Goal: Task Accomplishment & Management: Manage account settings

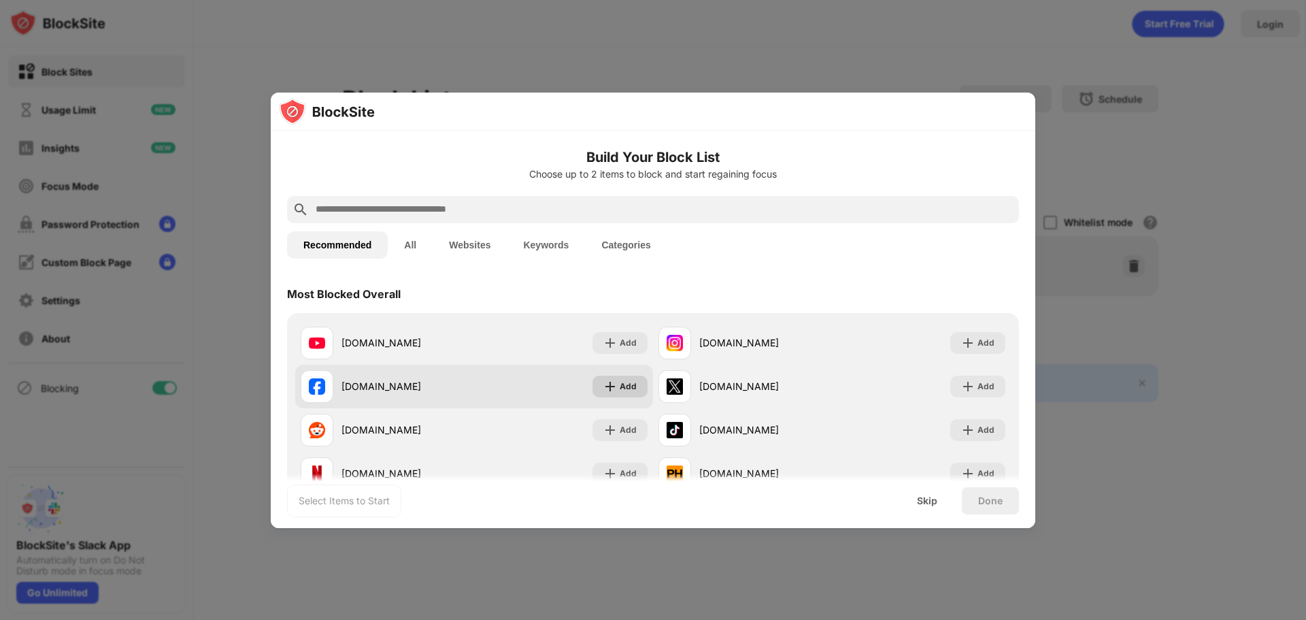
click at [603, 386] on img at bounding box center [610, 387] width 14 height 14
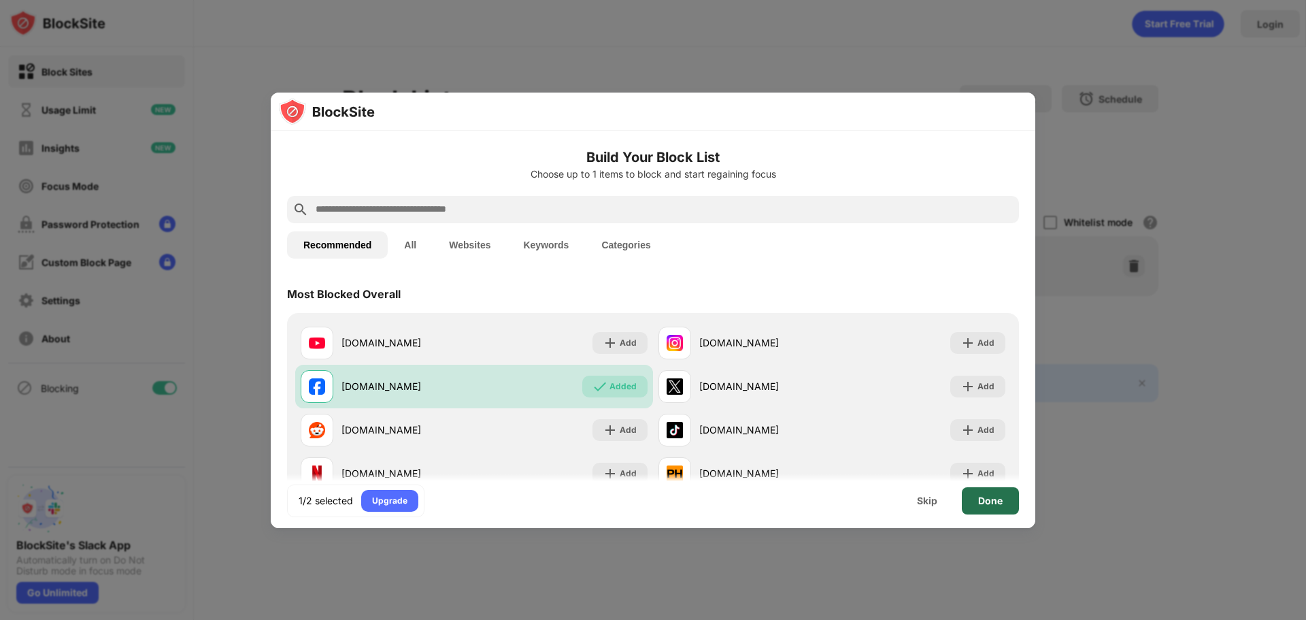
click at [1004, 499] on div "Done" at bounding box center [990, 500] width 57 height 27
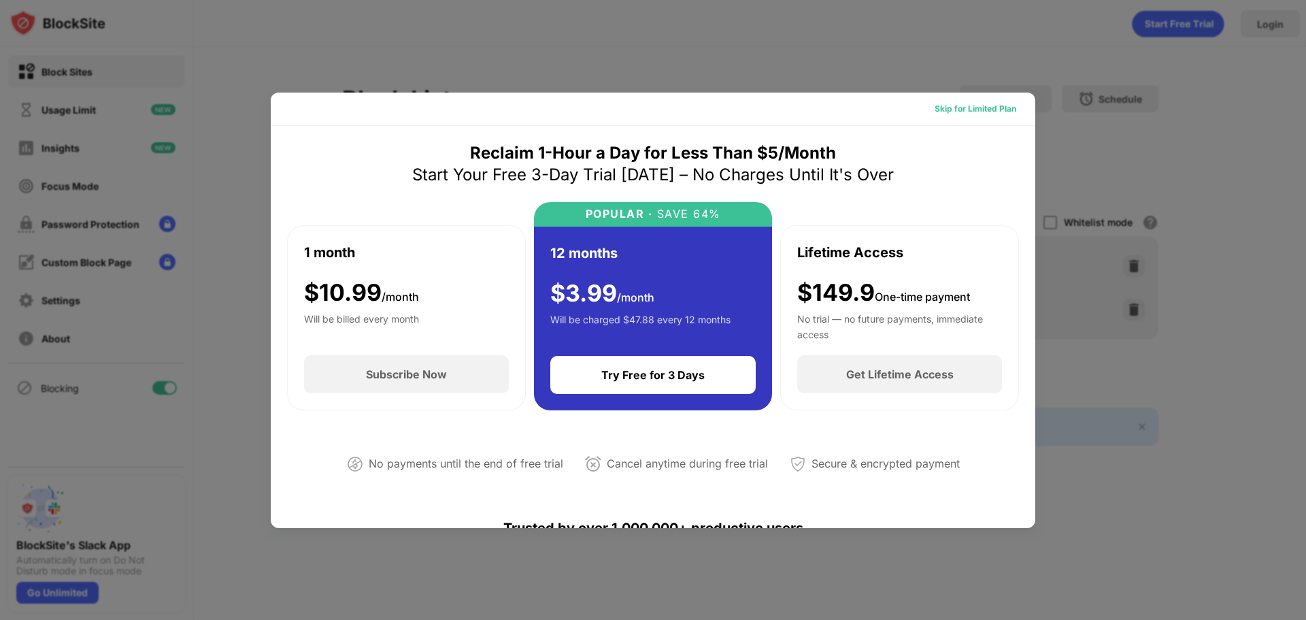
click at [988, 107] on div "Skip for Limited Plan" at bounding box center [976, 109] width 82 height 14
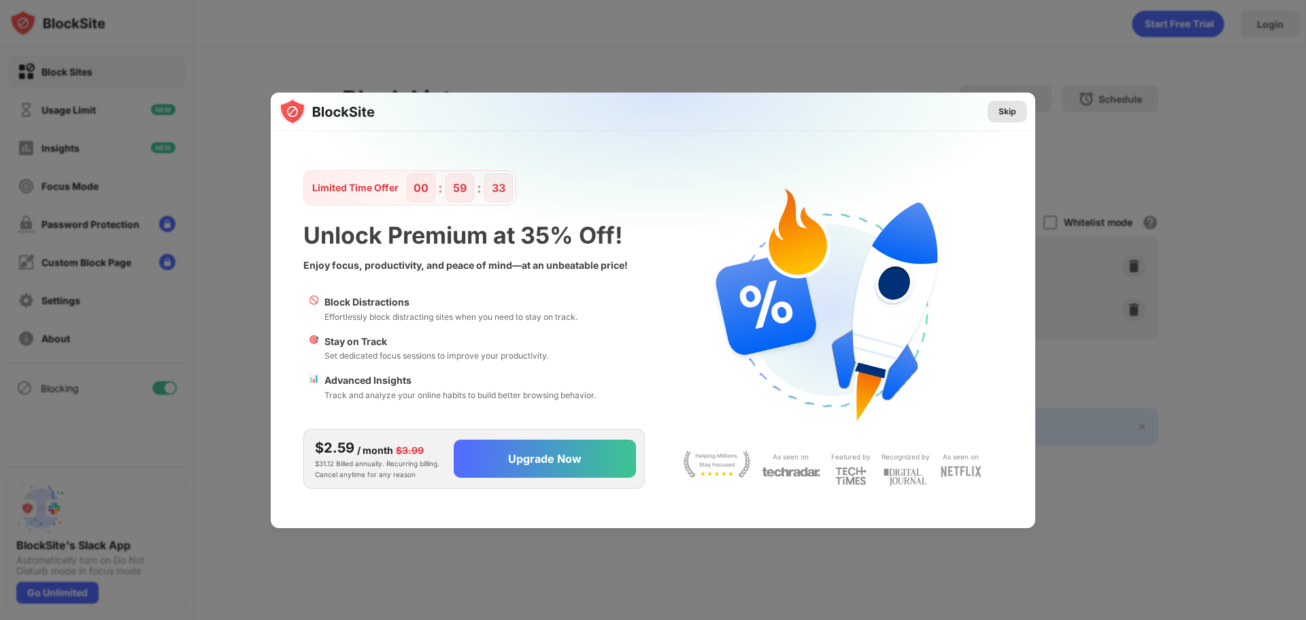
click at [1005, 114] on div "Skip" at bounding box center [1007, 112] width 18 height 14
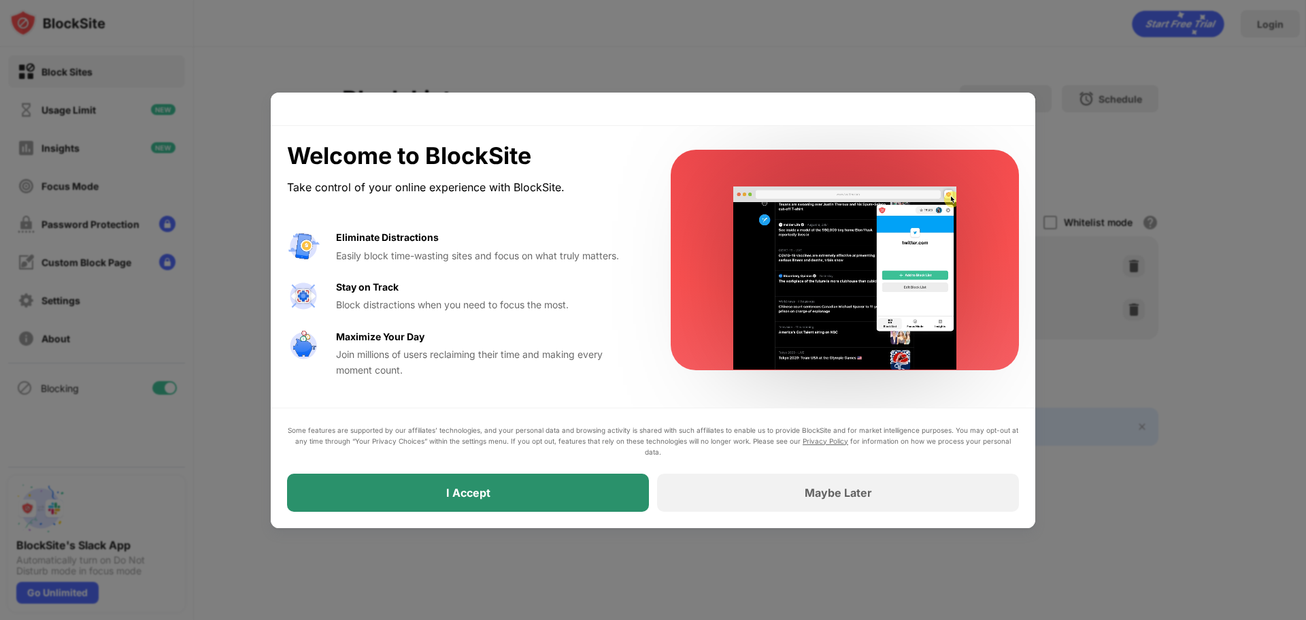
click at [550, 493] on div "I Accept" at bounding box center [468, 492] width 362 height 38
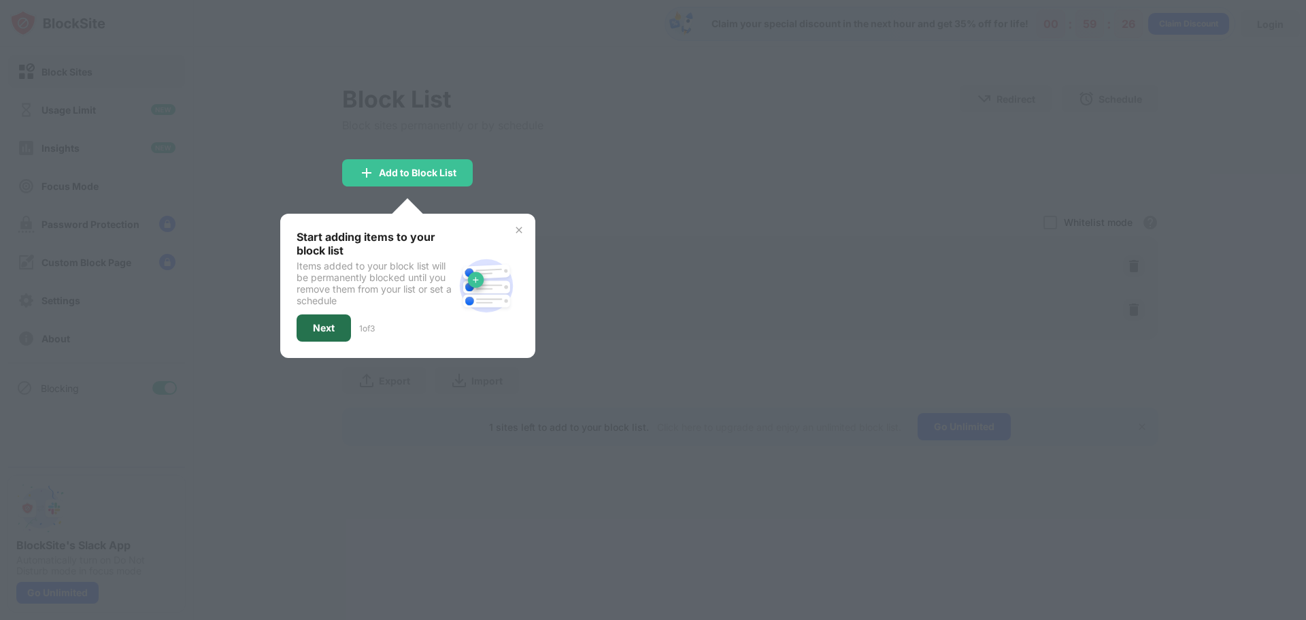
click at [331, 324] on div "Next" at bounding box center [324, 327] width 22 height 11
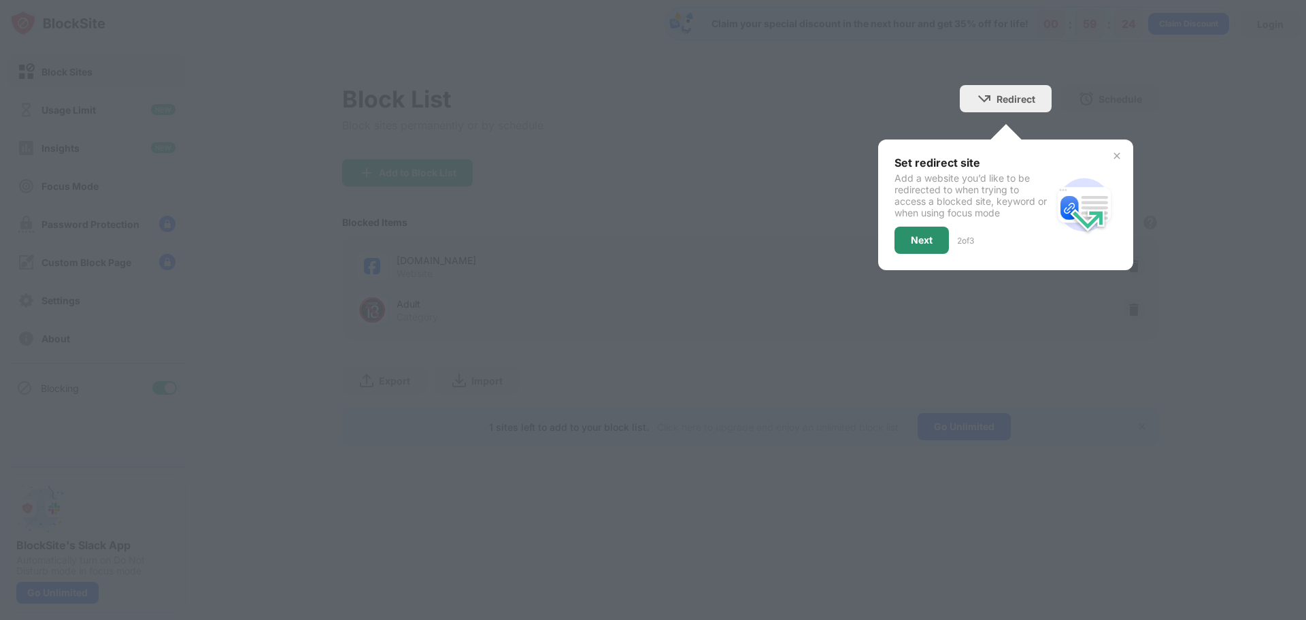
click at [931, 239] on div "Next" at bounding box center [922, 240] width 22 height 11
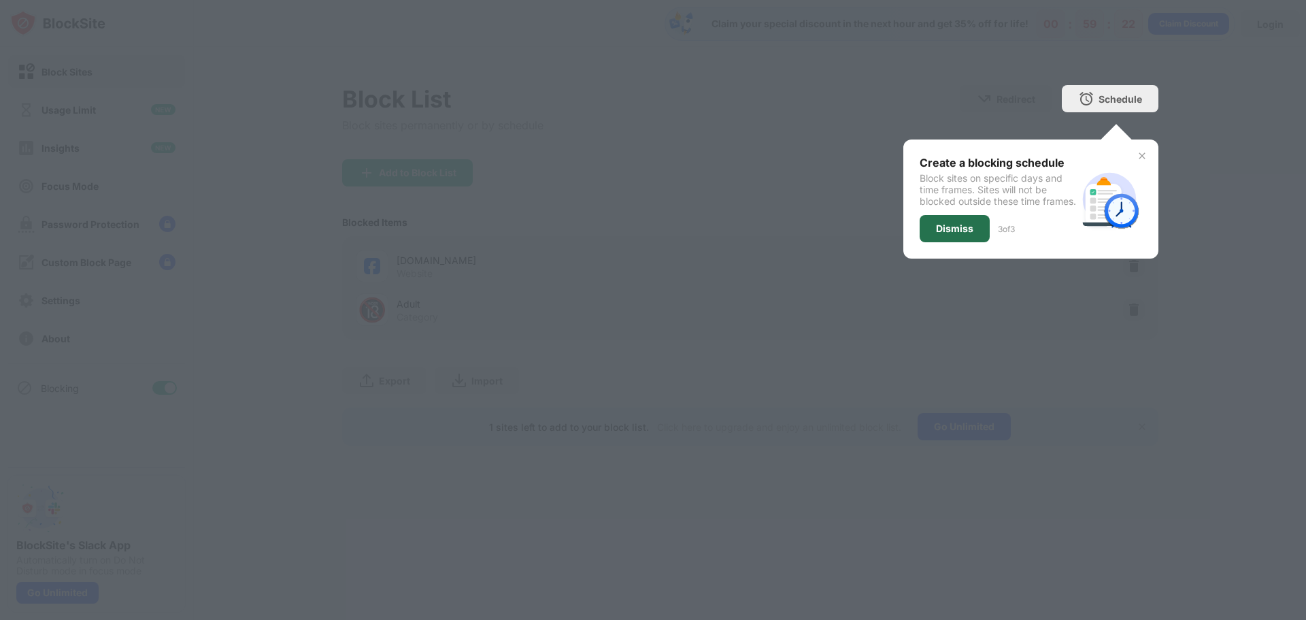
click at [960, 234] on div "Dismiss" at bounding box center [954, 228] width 37 height 11
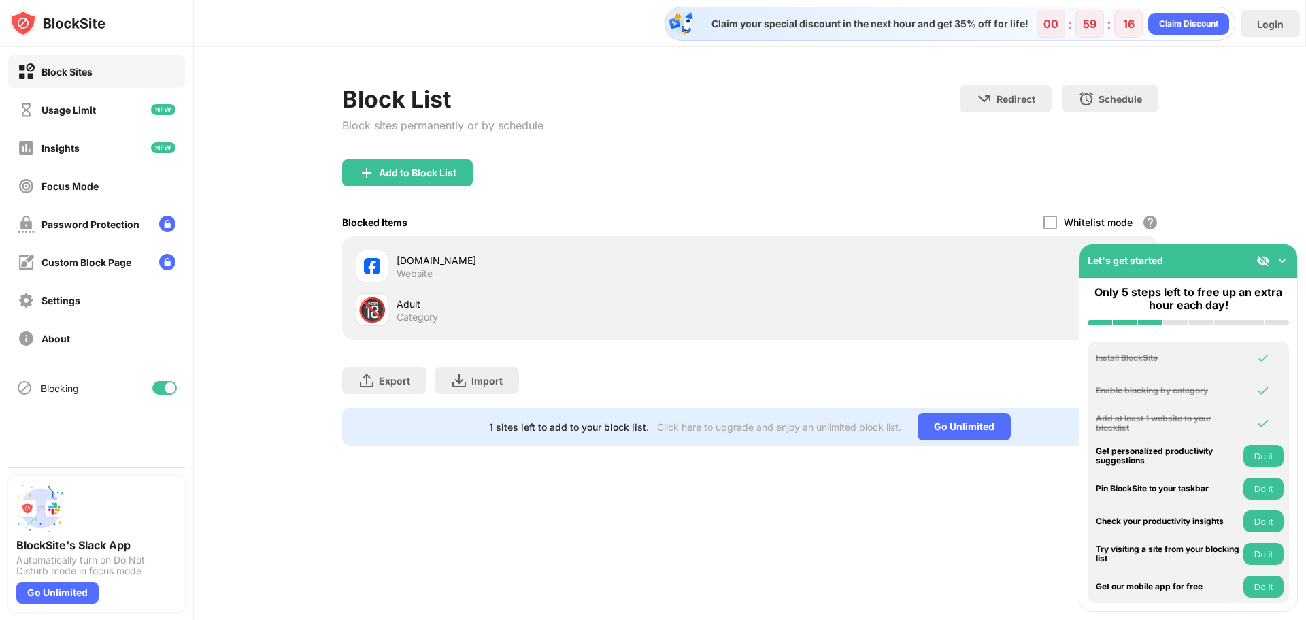
click at [1285, 259] on img at bounding box center [1282, 261] width 14 height 14
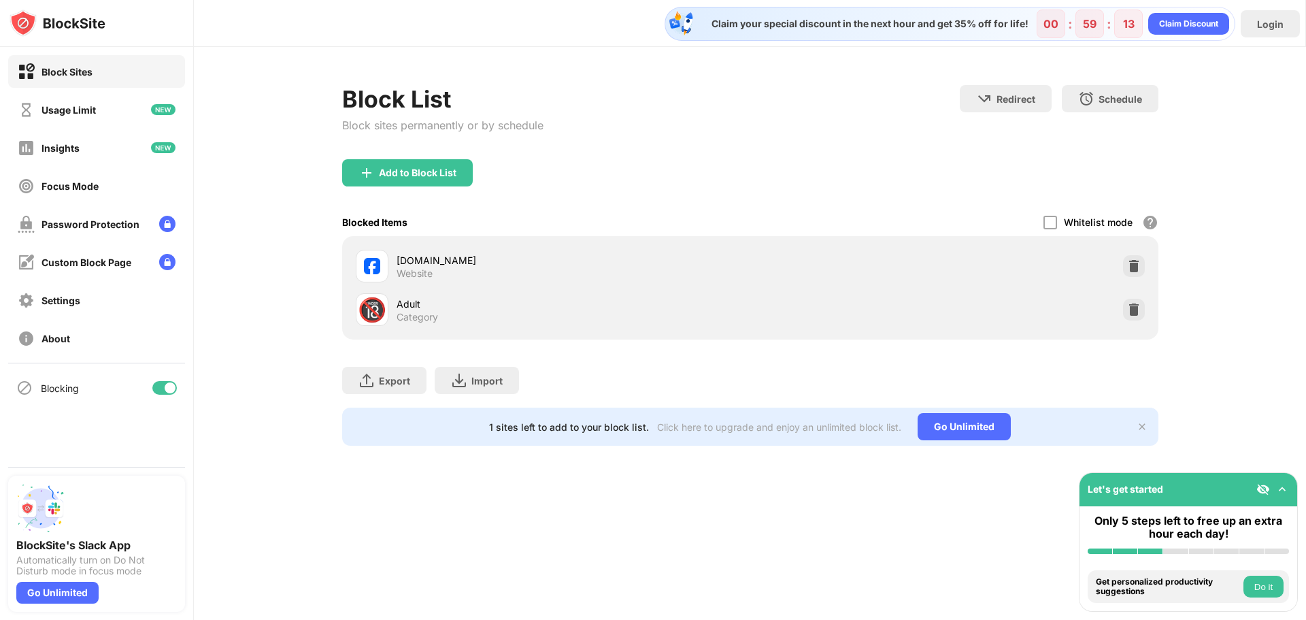
click at [1286, 490] on img at bounding box center [1282, 489] width 14 height 14
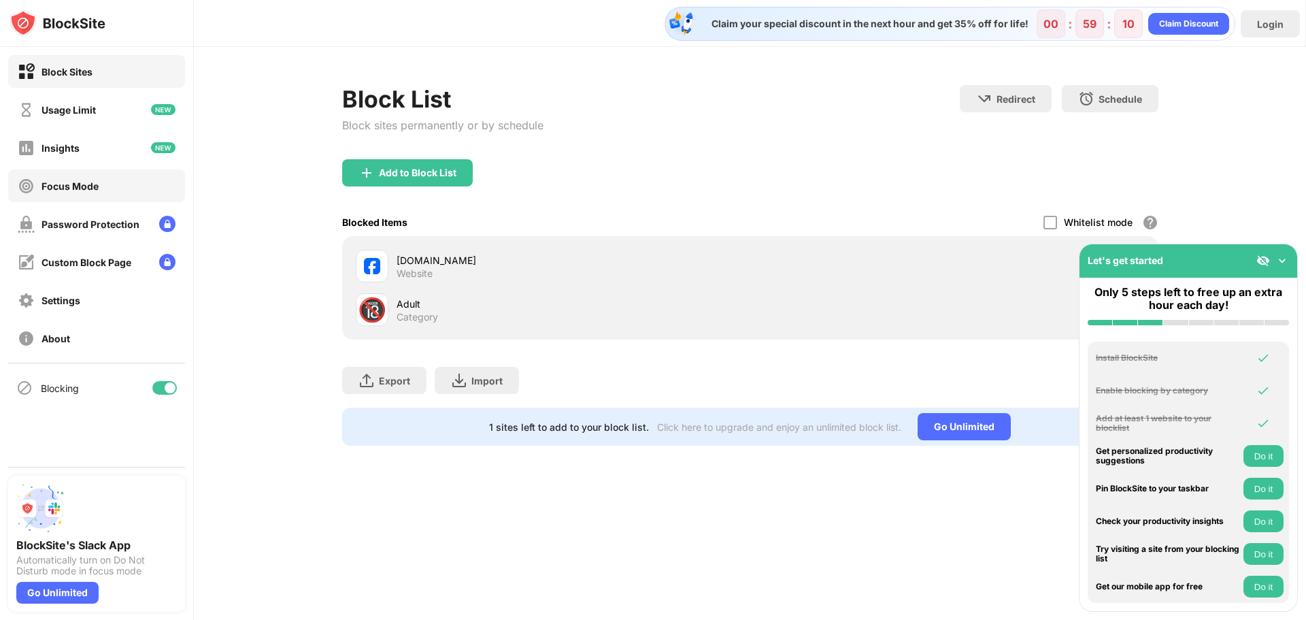
click at [113, 192] on div "Focus Mode" at bounding box center [96, 185] width 177 height 33
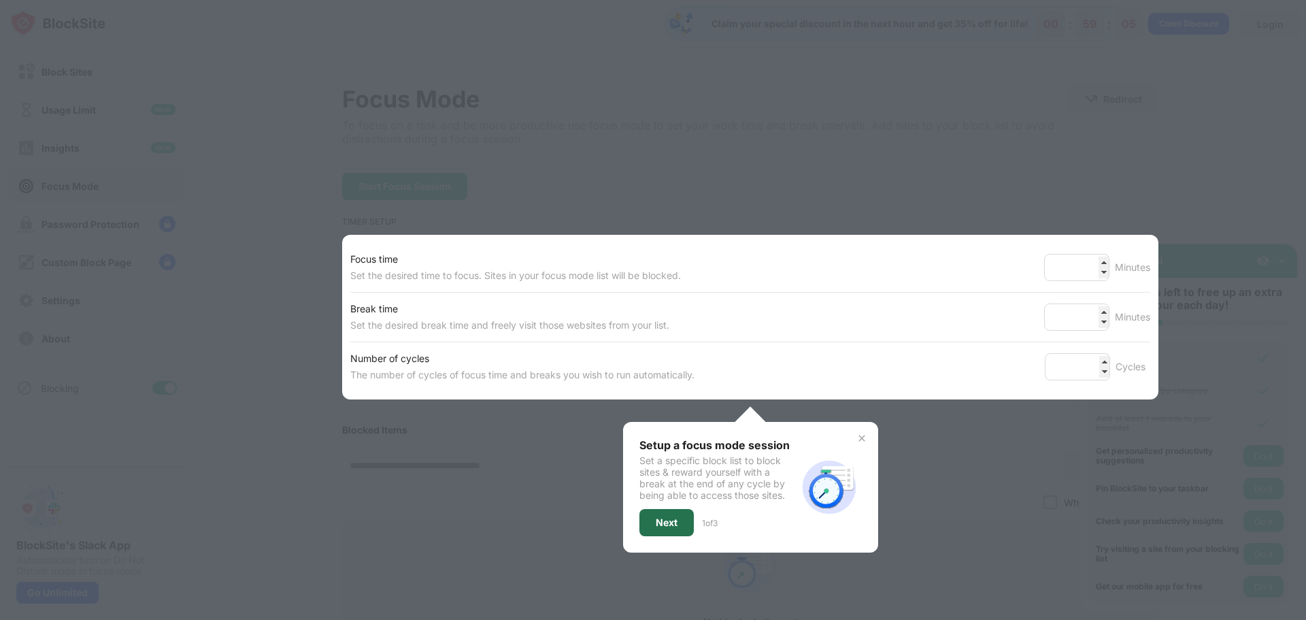
click at [685, 518] on div "Next" at bounding box center [666, 522] width 54 height 27
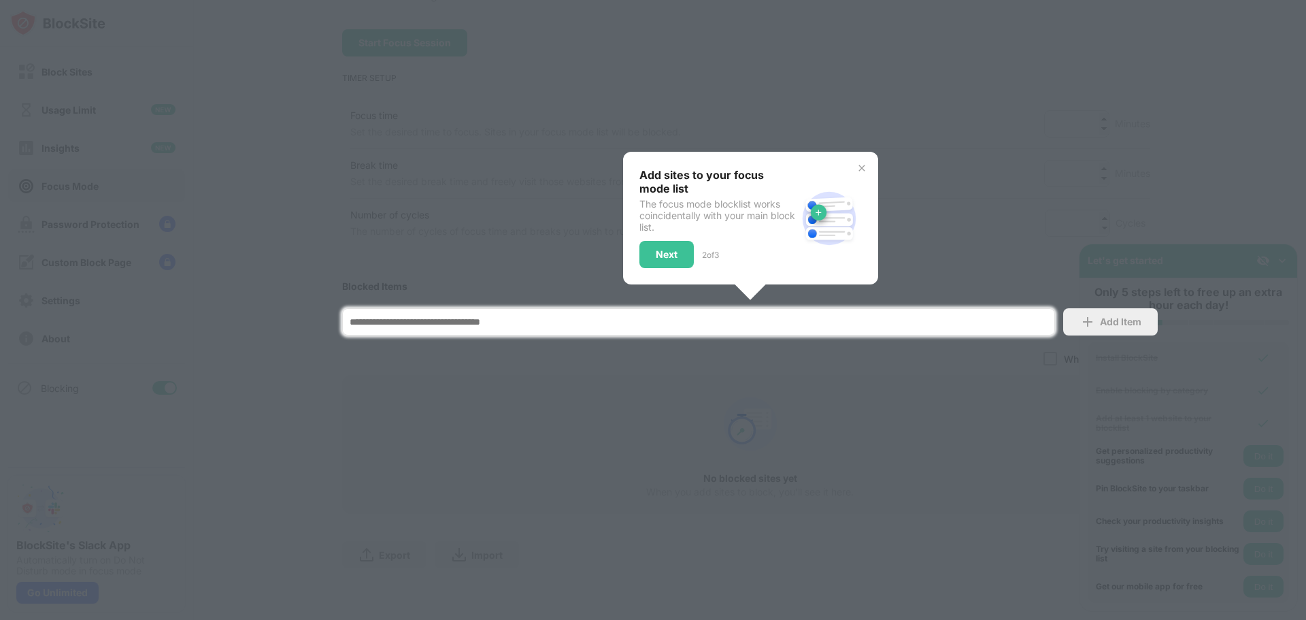
scroll to position [154, 0]
click at [984, 215] on div at bounding box center [653, 310] width 1306 height 620
click at [858, 163] on img at bounding box center [861, 168] width 11 height 11
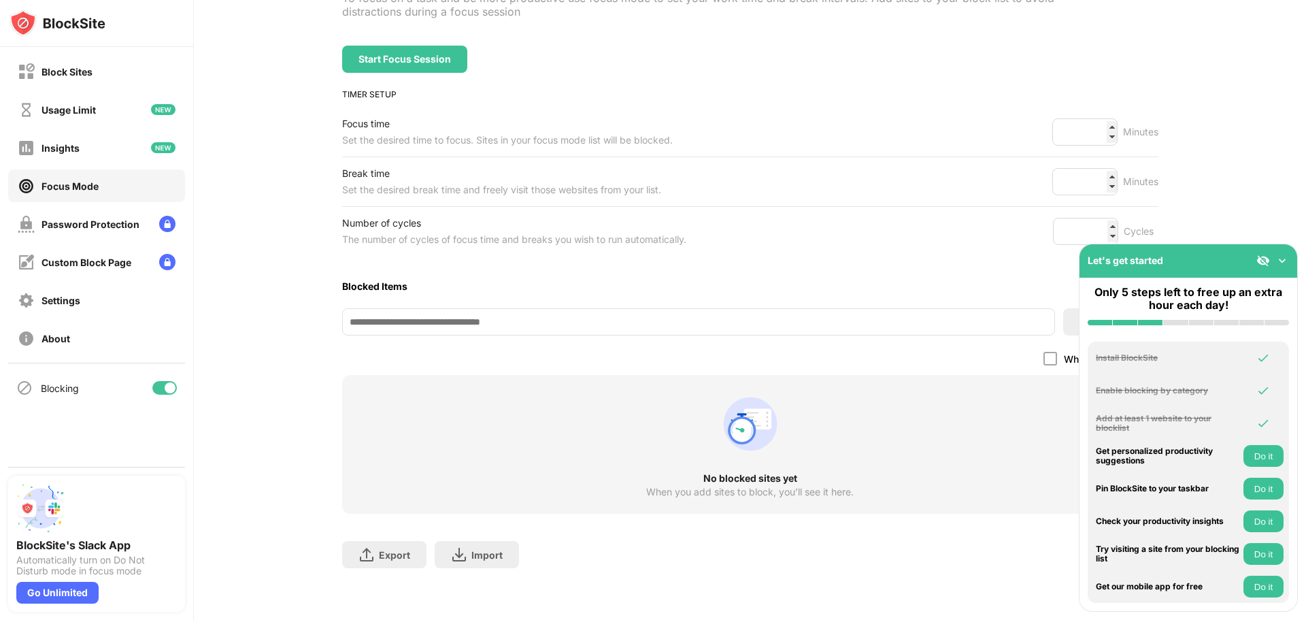
scroll to position [137, 0]
click at [1285, 258] on img at bounding box center [1282, 261] width 14 height 14
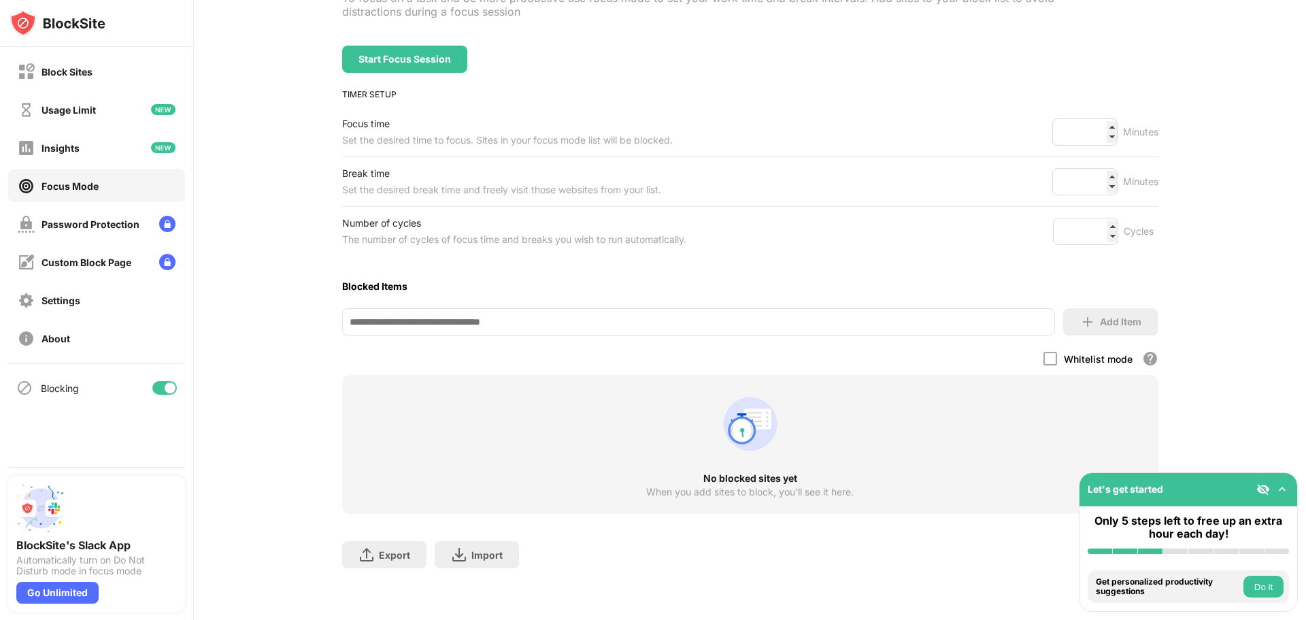
click at [794, 474] on div "No blocked sites yet When you add sites to block, you’ll see it here." at bounding box center [750, 444] width 816 height 139
click at [84, 73] on div "Block Sites" at bounding box center [66, 72] width 51 height 12
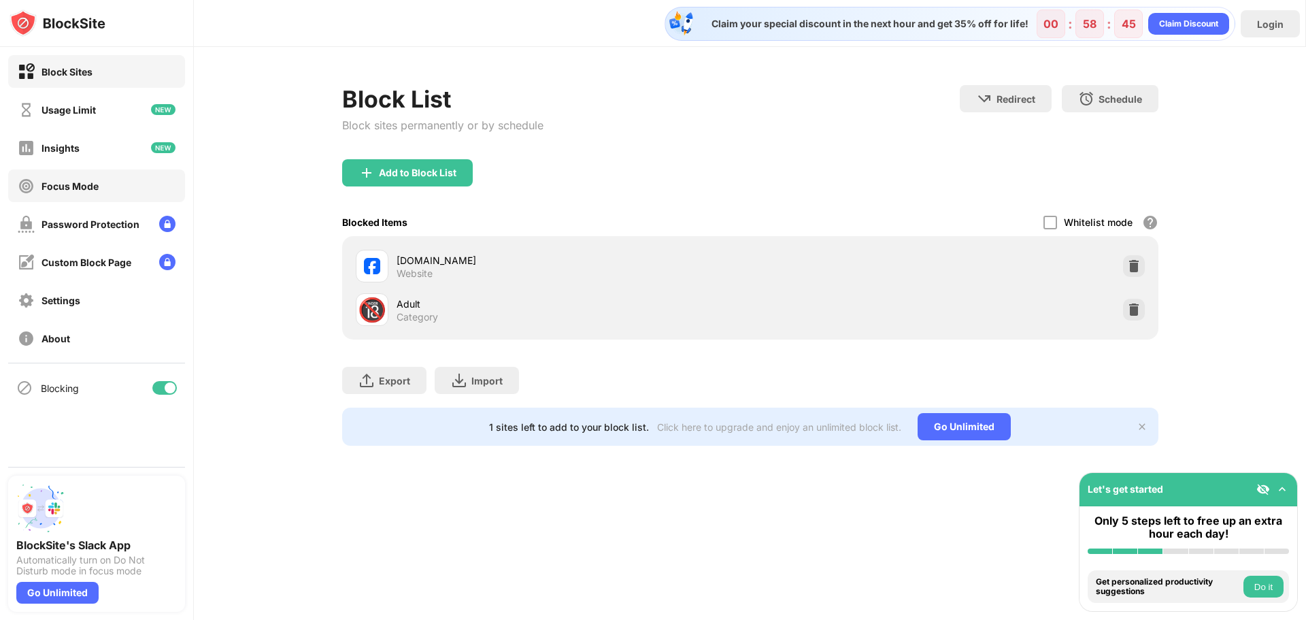
click at [101, 186] on div "Focus Mode" at bounding box center [96, 185] width 177 height 33
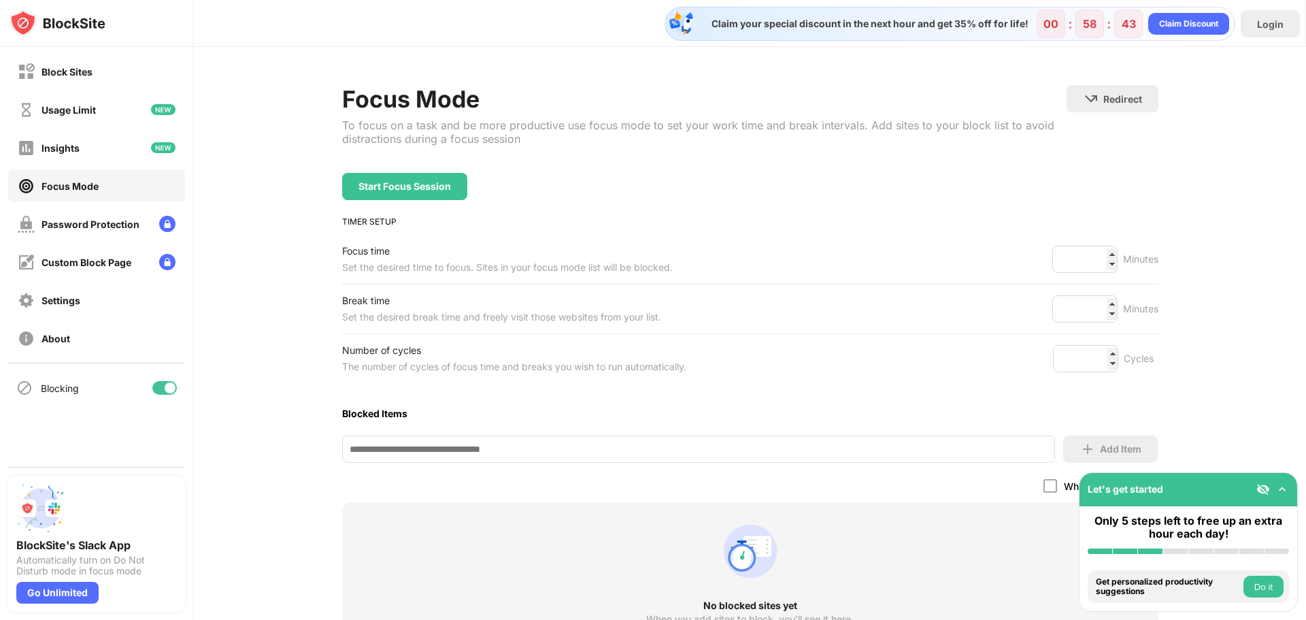
click at [453, 452] on input at bounding box center [698, 448] width 713 height 27
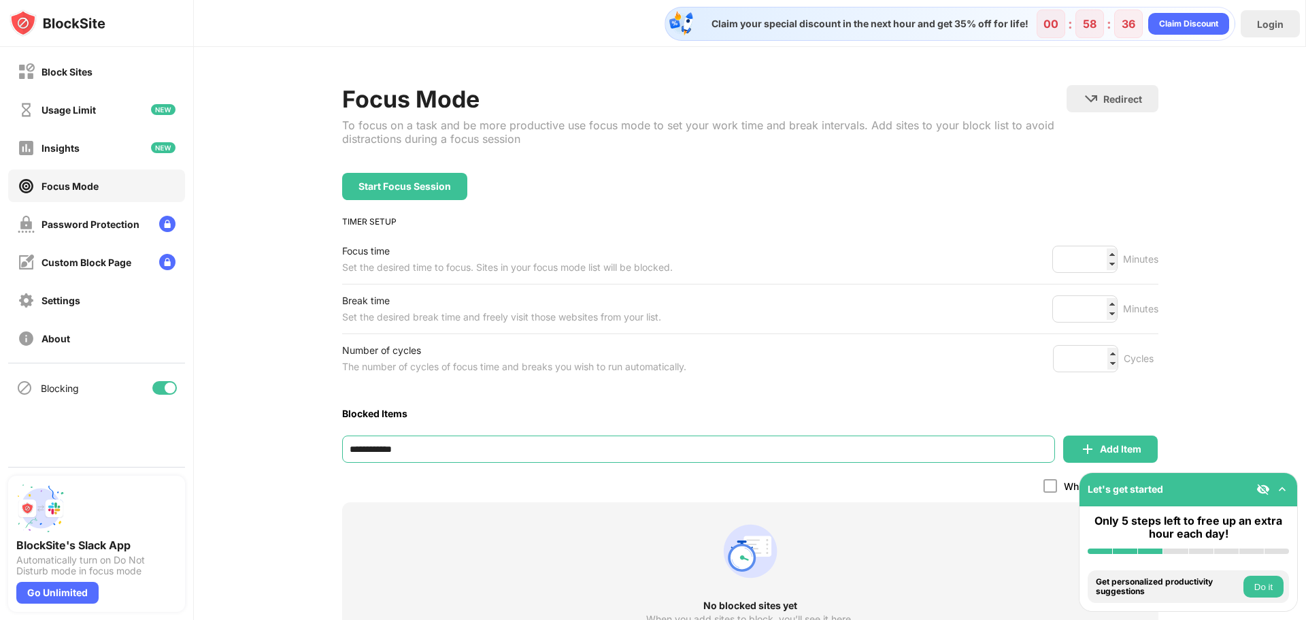
type input "**********"
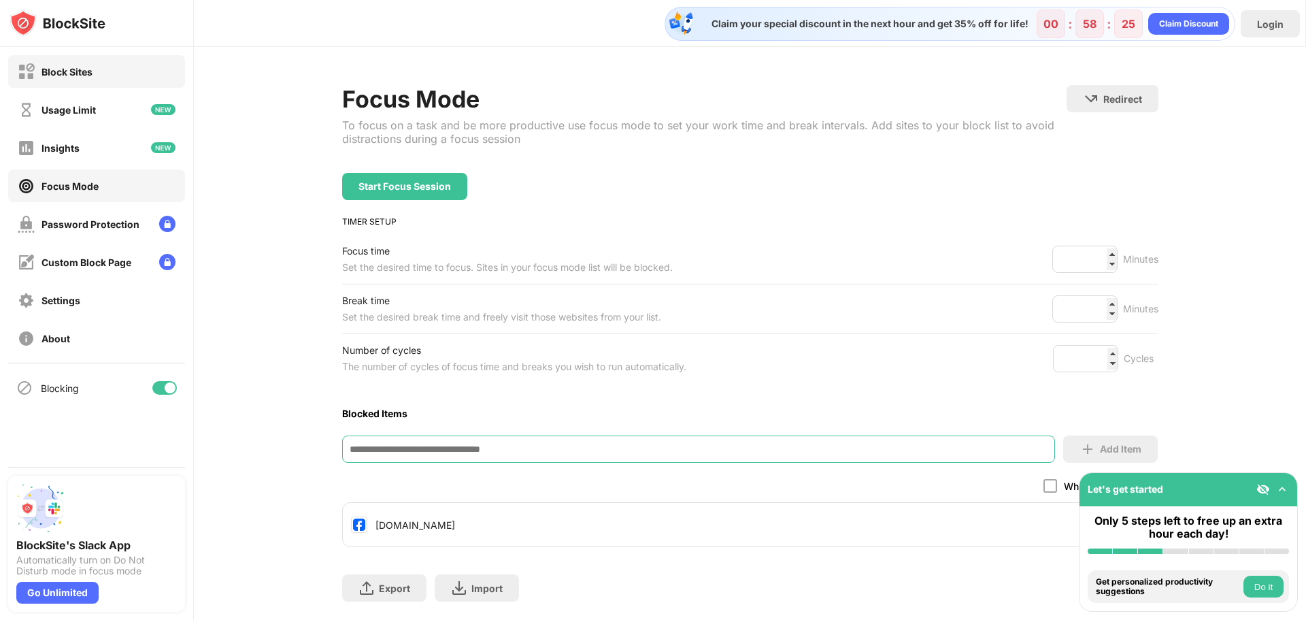
click at [99, 74] on div "Block Sites" at bounding box center [96, 71] width 177 height 33
